Goal: Navigation & Orientation: Go to known website

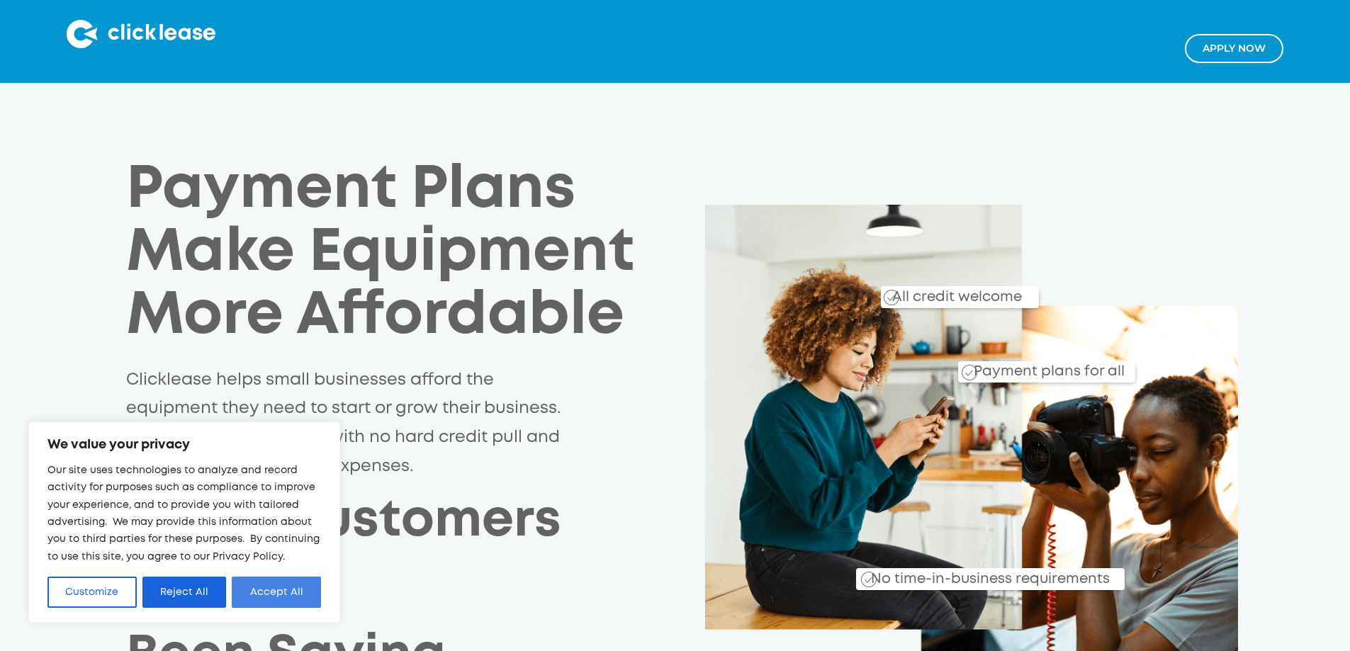
click at [278, 594] on button "Accept All" at bounding box center [276, 592] width 89 height 31
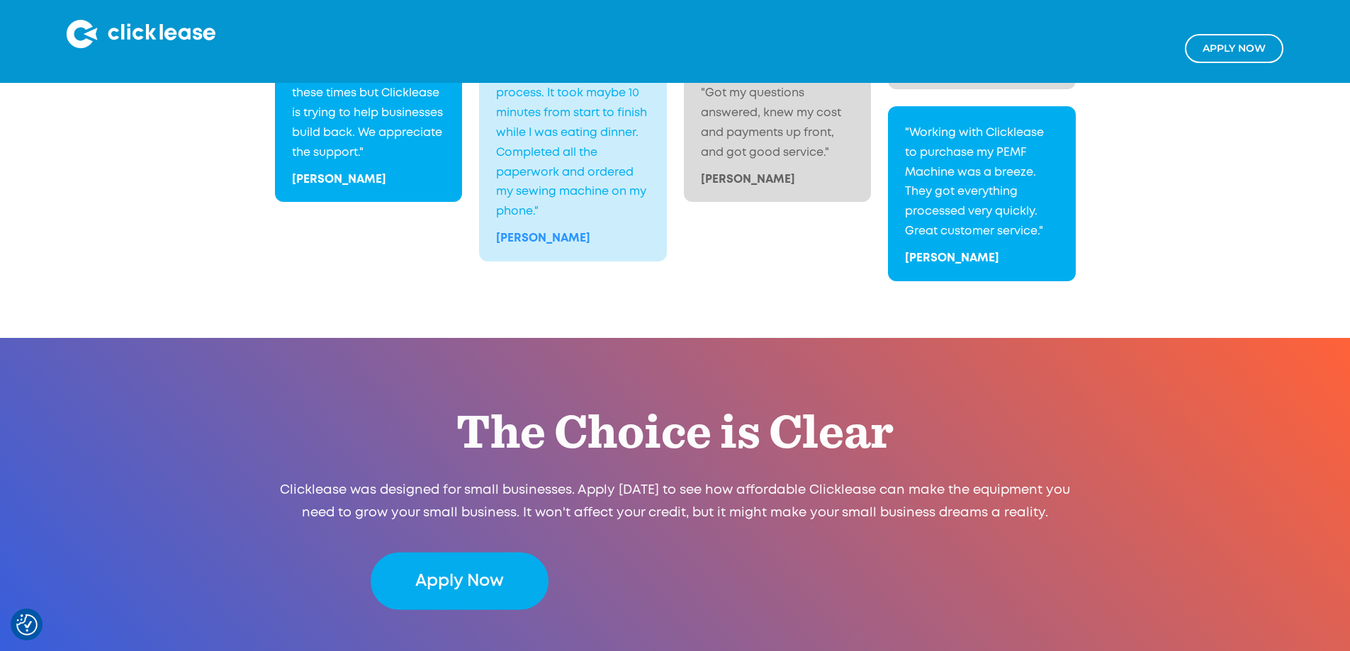
scroll to position [2843, 0]
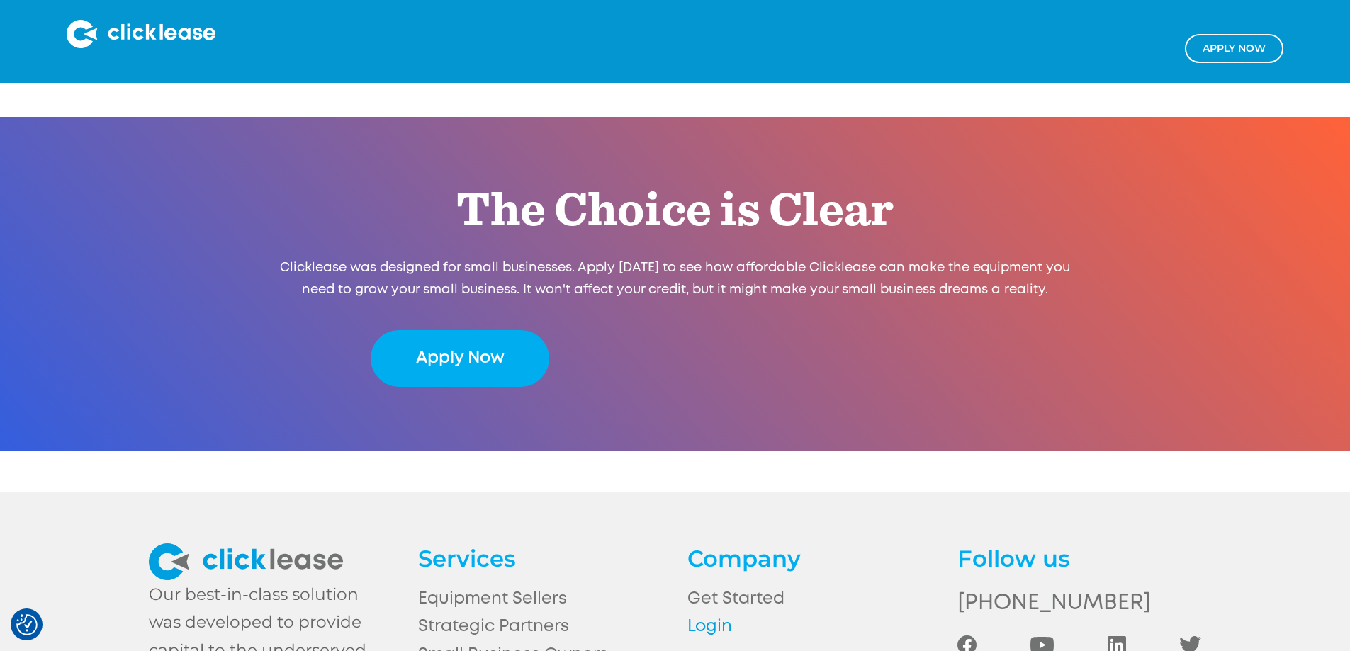
click at [728, 613] on link "Login" at bounding box center [809, 627] width 244 height 28
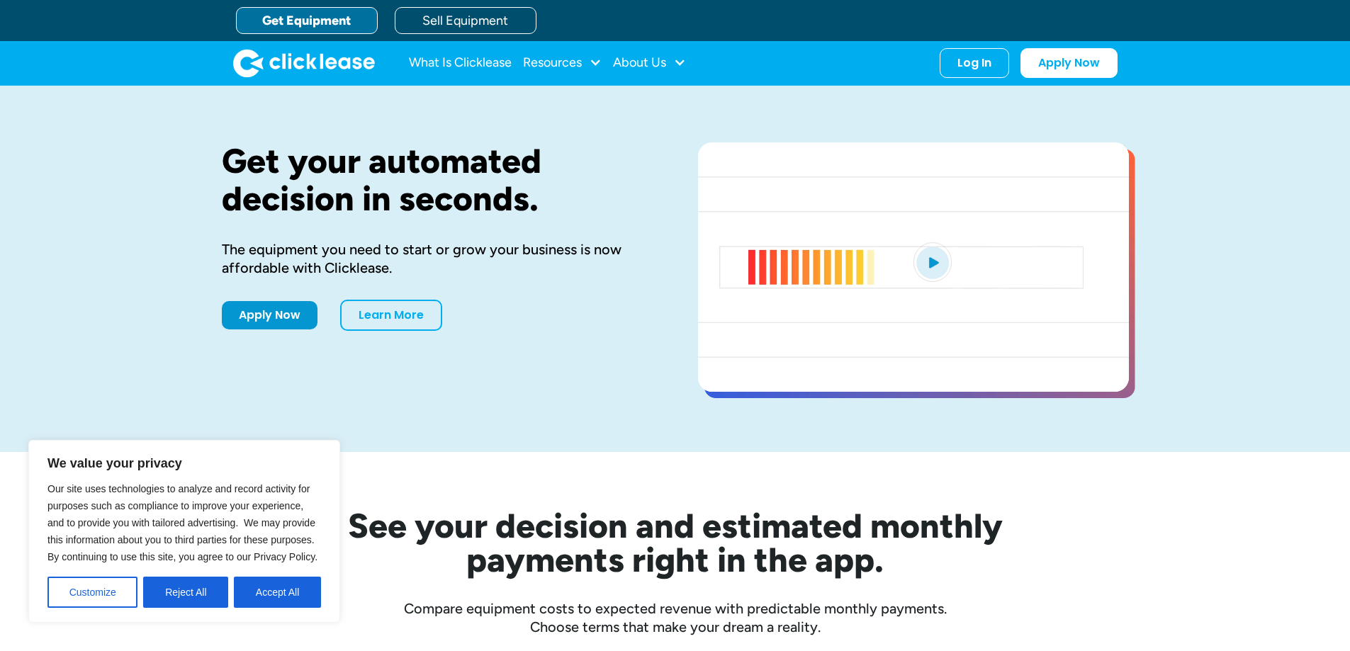
drag, startPoint x: 287, startPoint y: 594, endPoint x: 300, endPoint y: 589, distance: 14.3
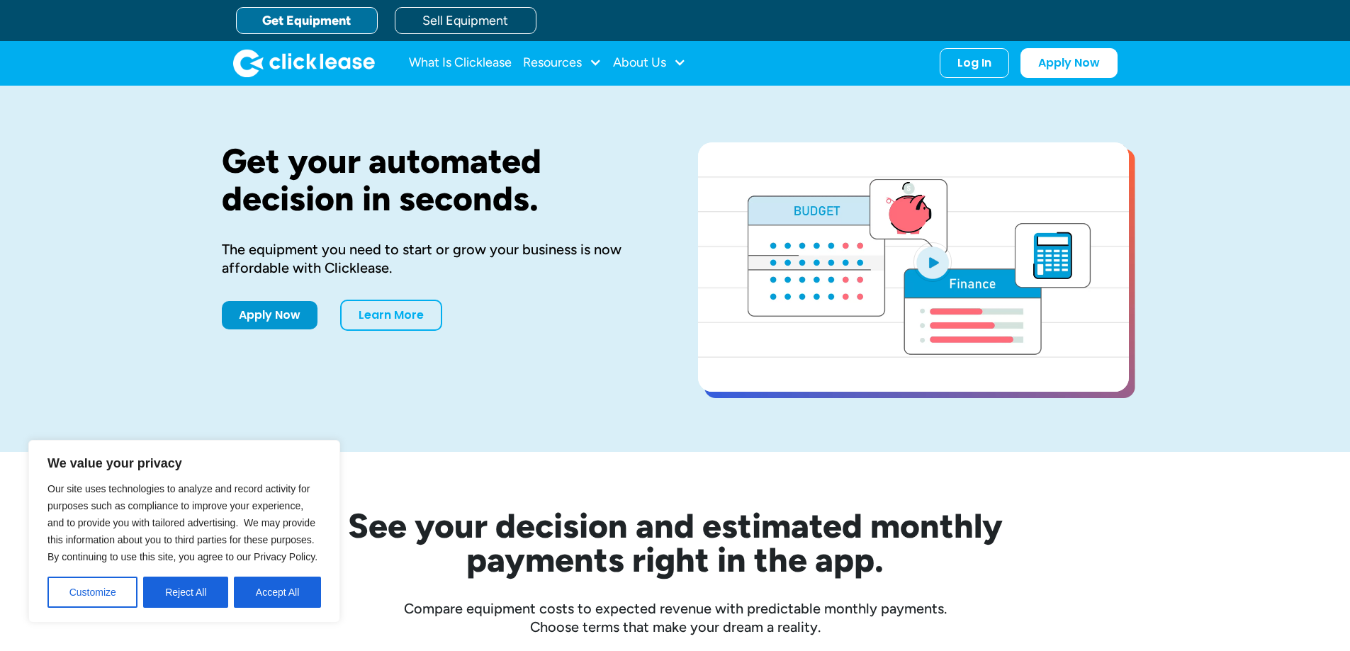
click at [287, 594] on button "Accept All" at bounding box center [277, 592] width 87 height 31
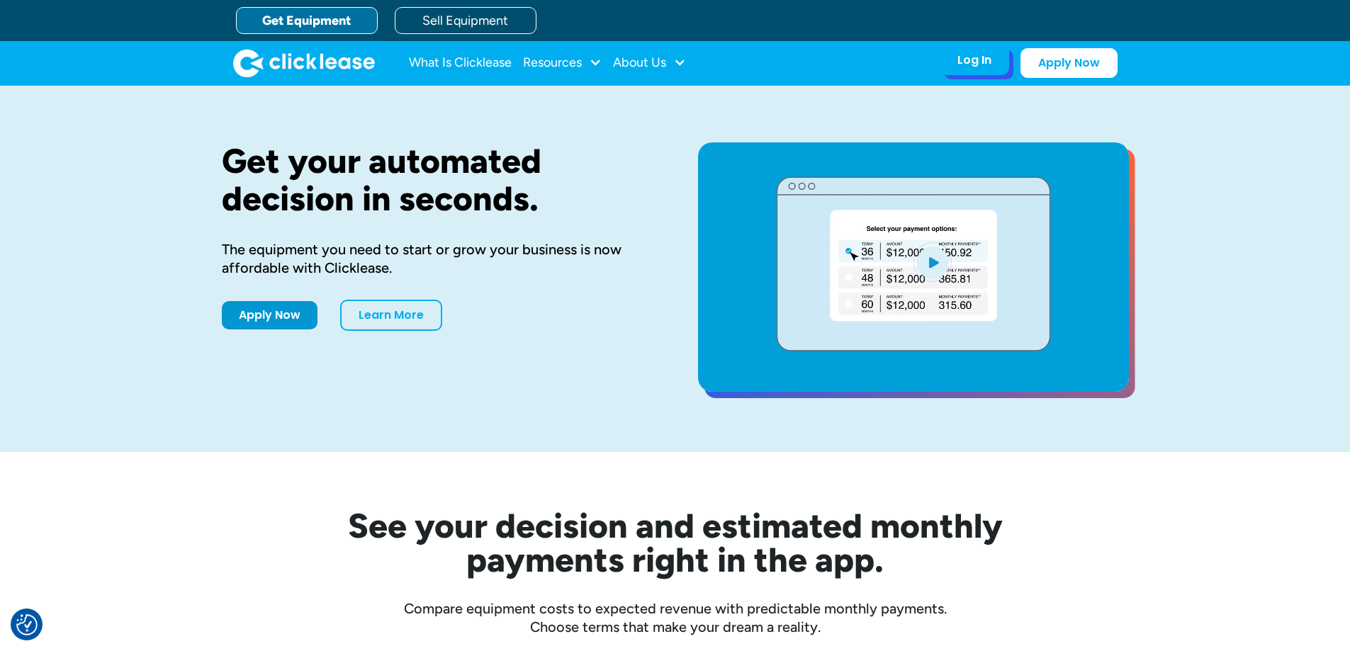
click at [967, 64] on div "Log In" at bounding box center [974, 60] width 34 height 14
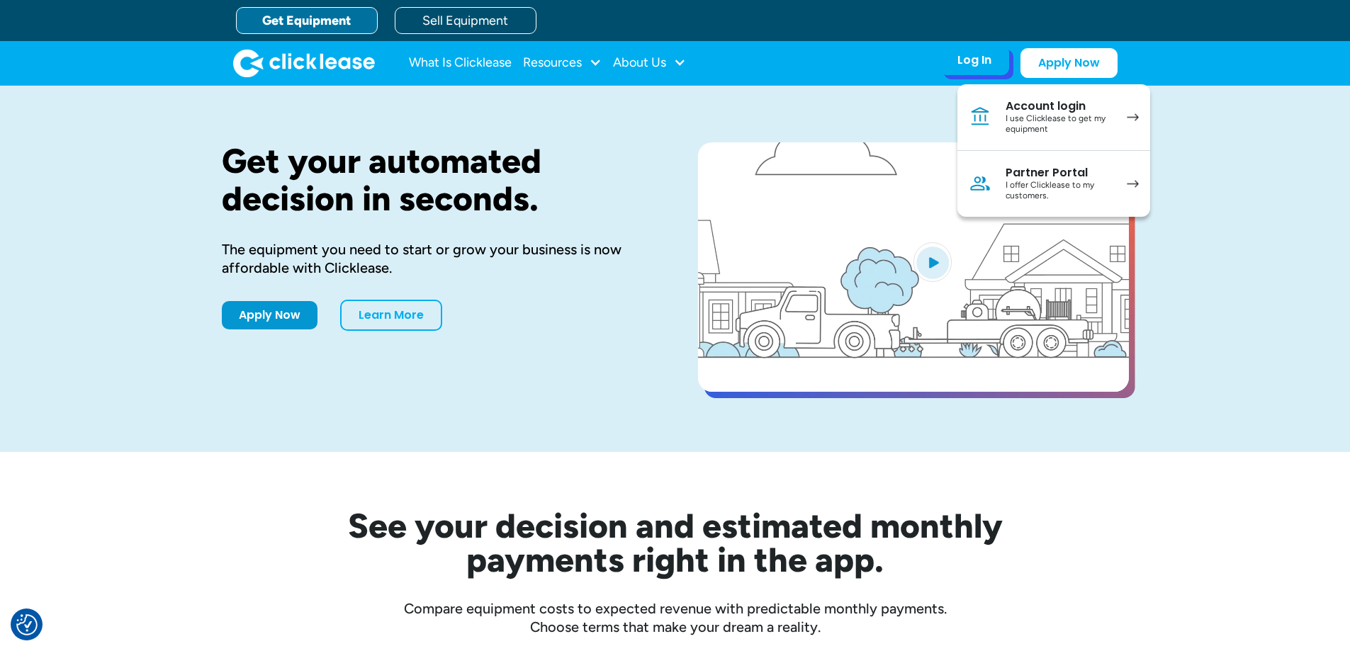
click at [1061, 117] on div "I use Clicklease to get my equipment" at bounding box center [1058, 124] width 107 height 22
